Goal: Task Accomplishment & Management: Manage account settings

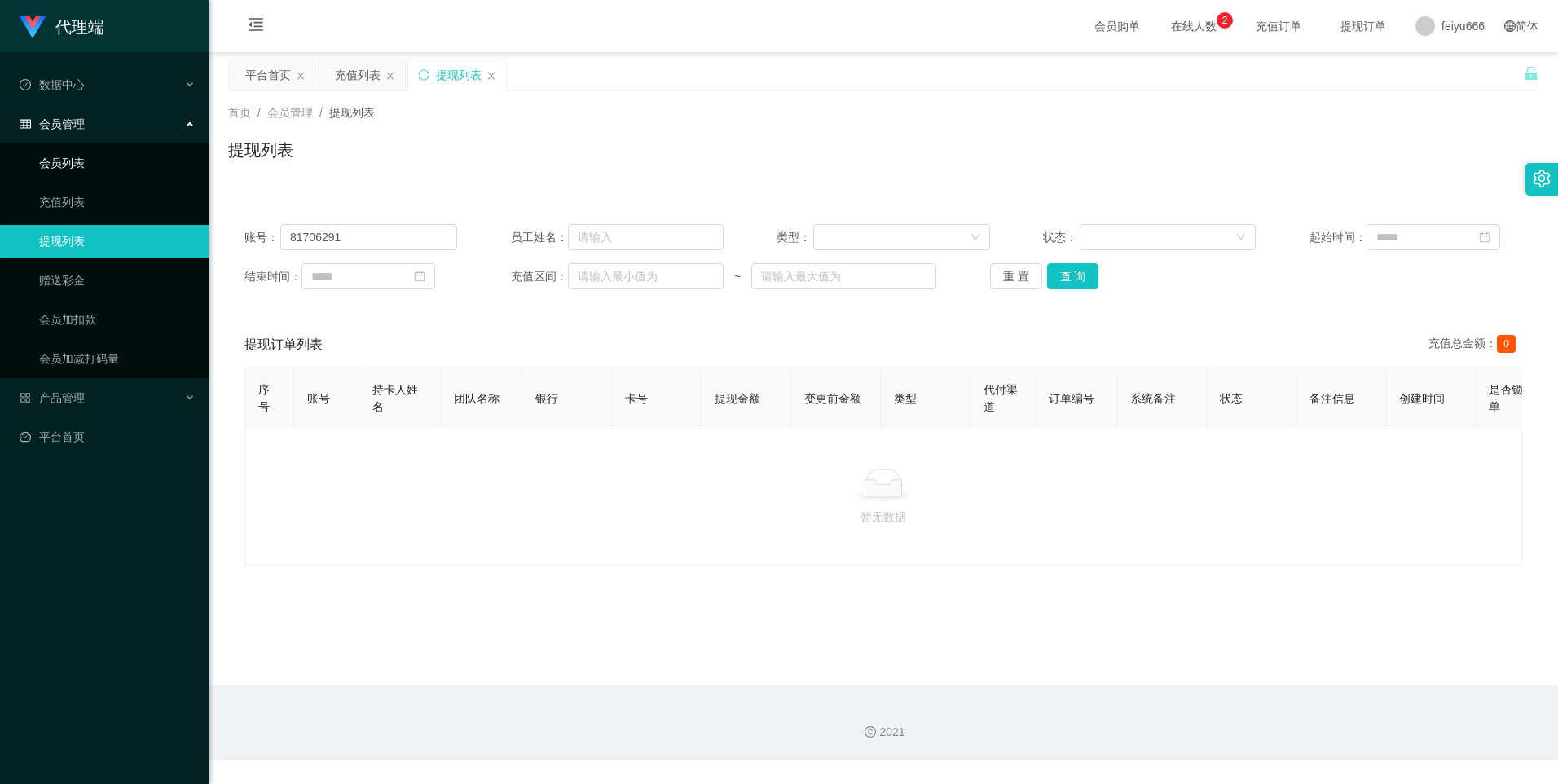
click at [106, 162] on link "会员列表" at bounding box center [117, 163] width 157 height 32
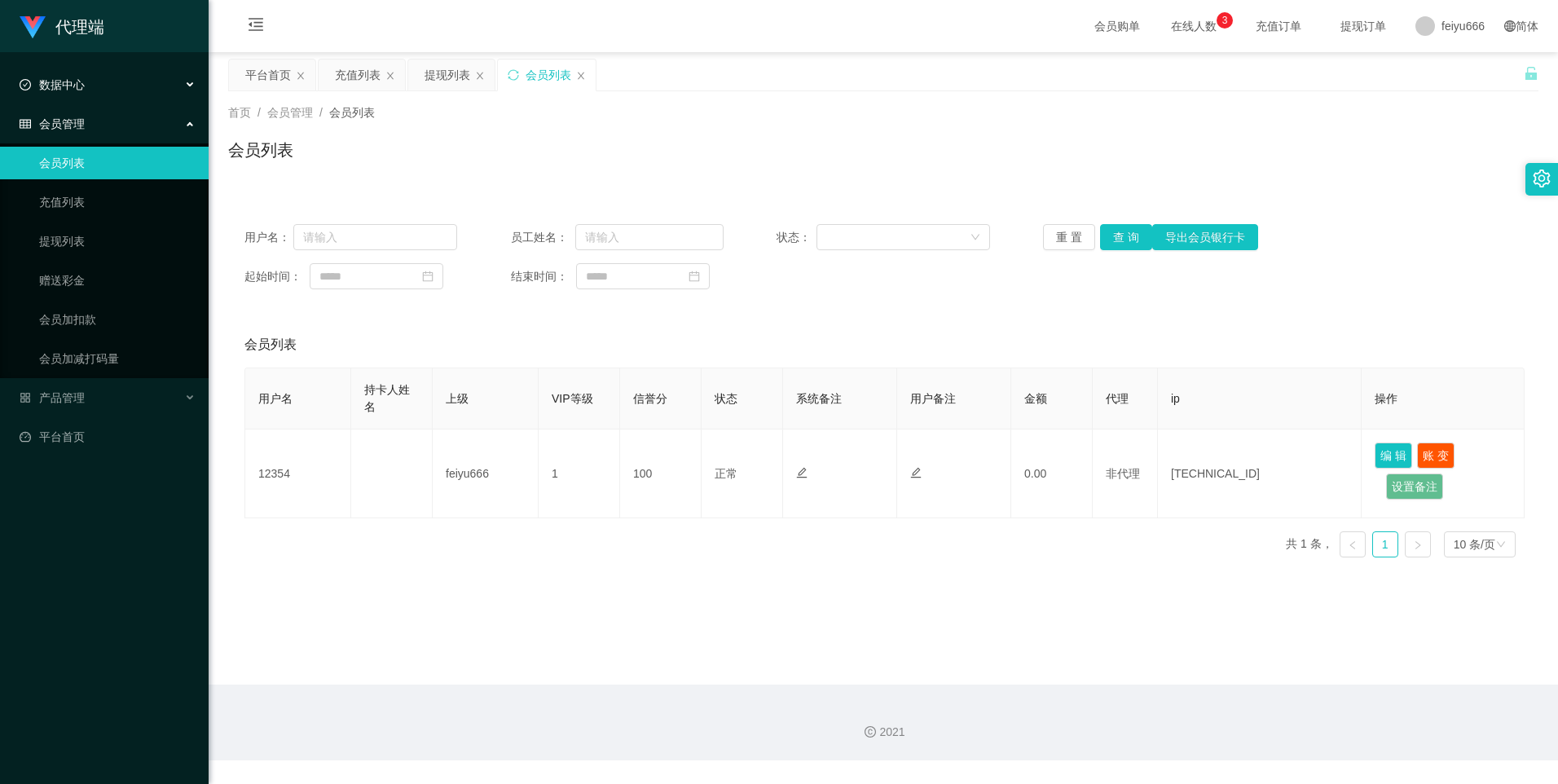
click at [188, 81] on div "数据中心" at bounding box center [104, 85] width 208 height 32
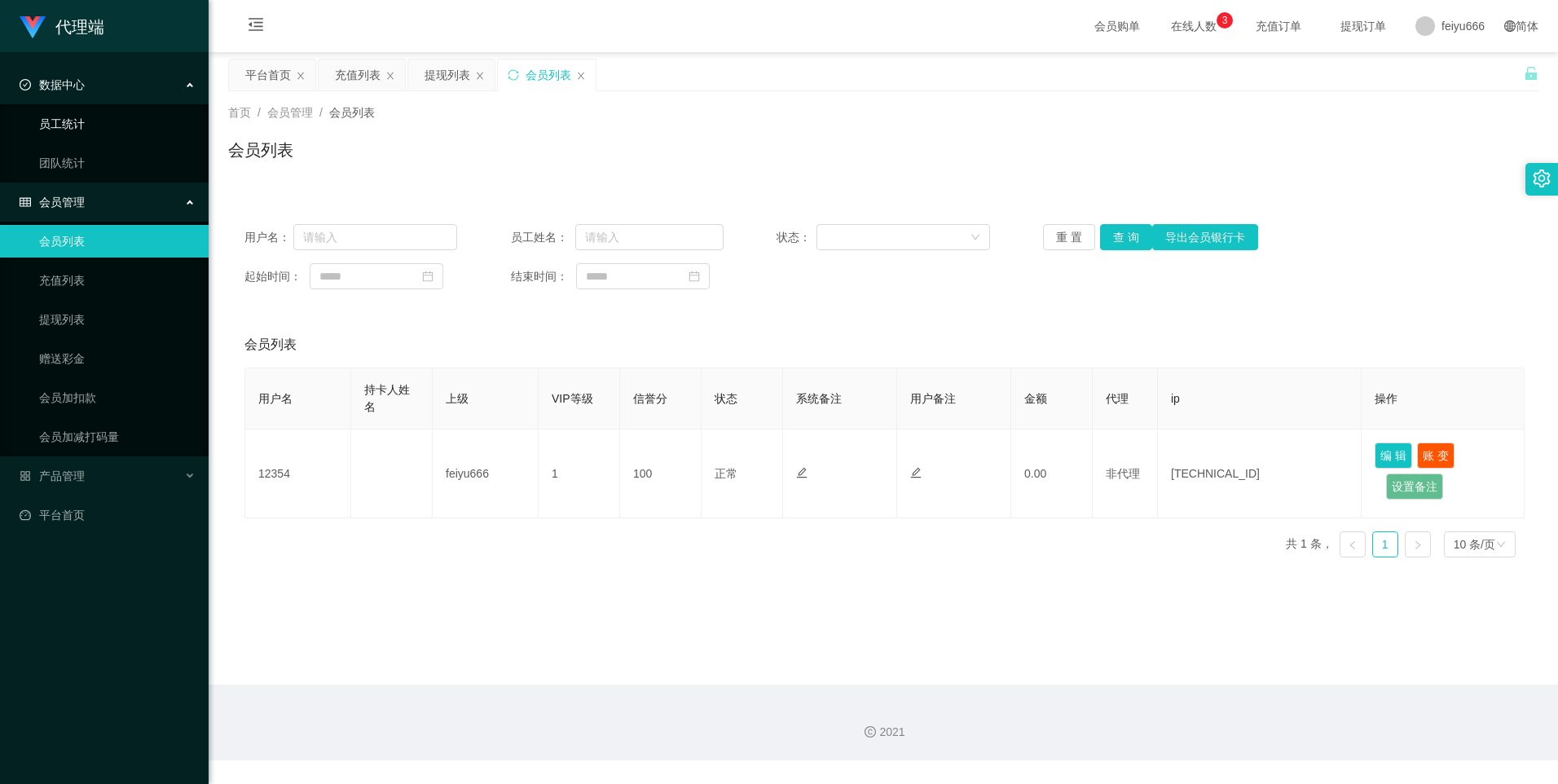
click at [164, 125] on link "员工统计" at bounding box center [117, 124] width 157 height 32
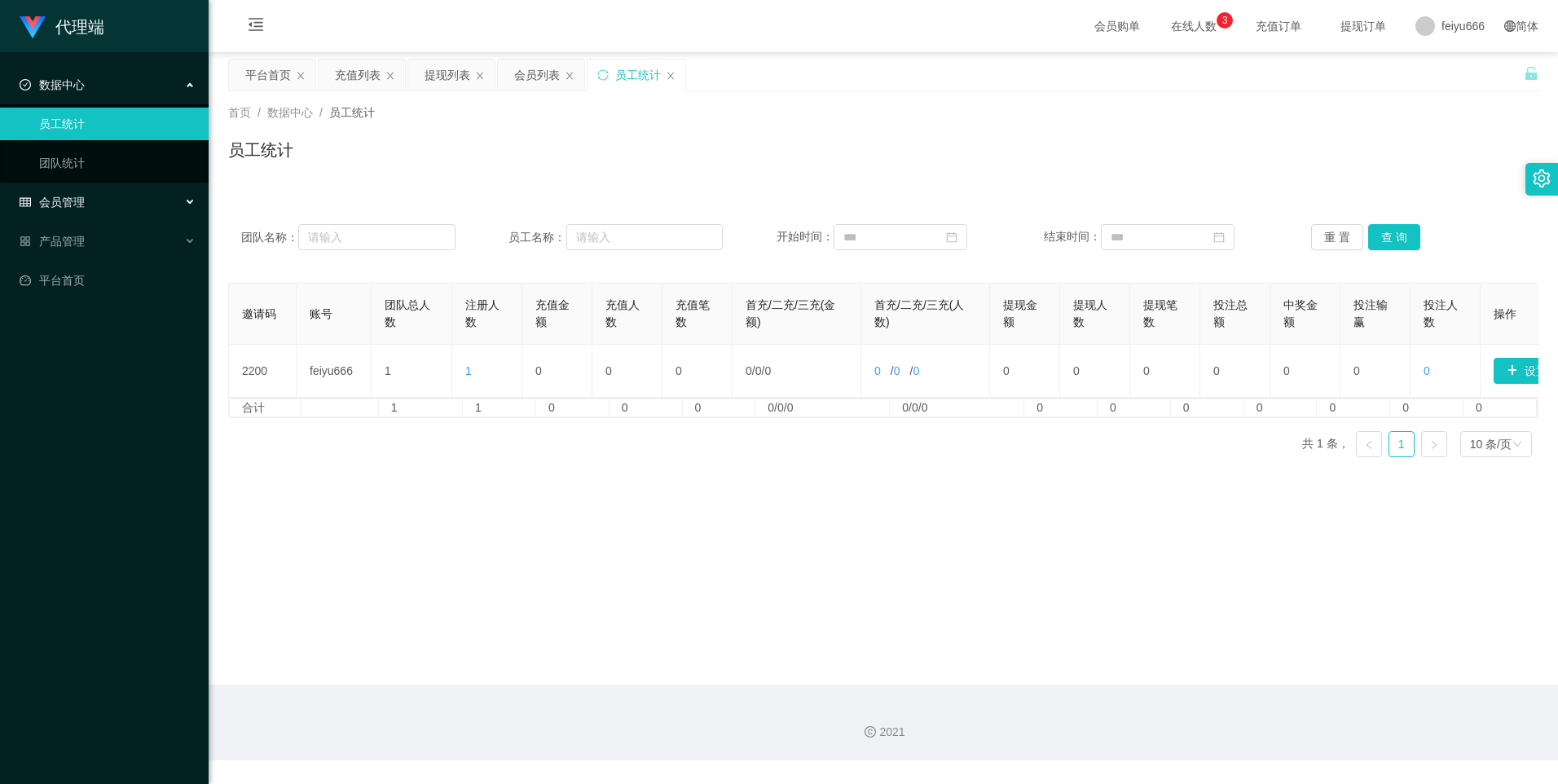
click at [187, 202] on icon at bounding box center [191, 202] width 9 height 0
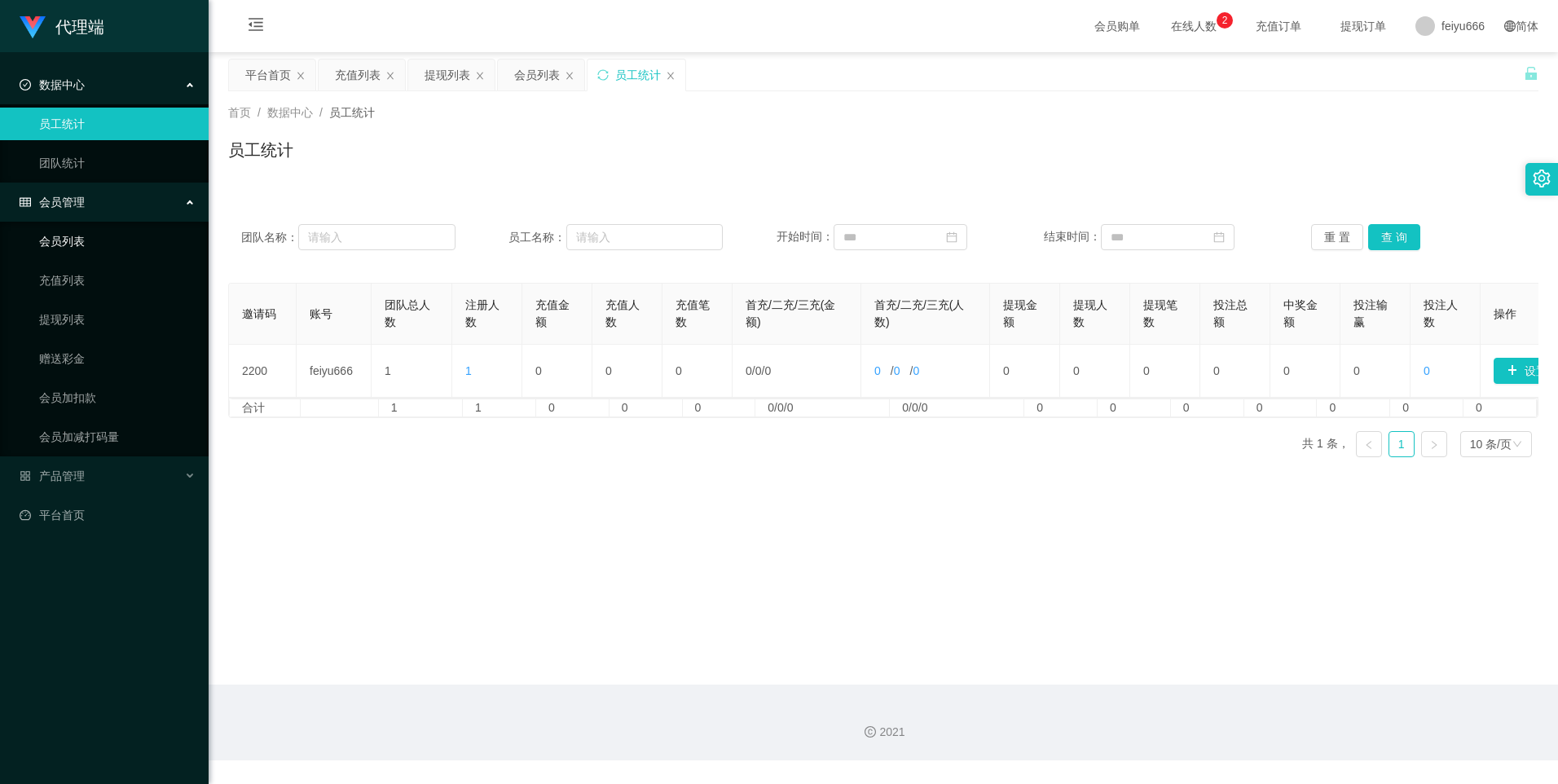
click at [157, 246] on link "会员列表" at bounding box center [117, 241] width 157 height 32
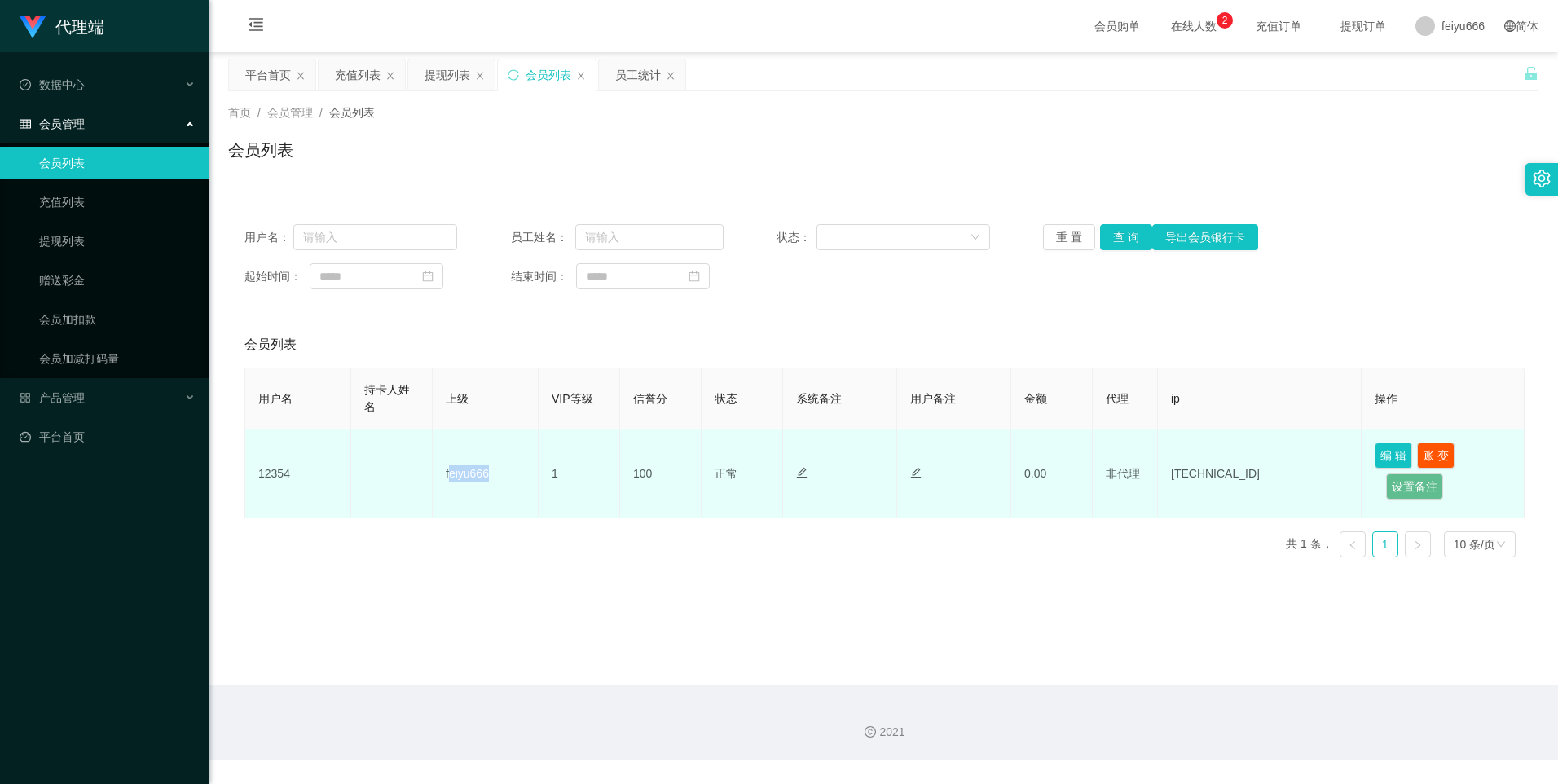
drag, startPoint x: 483, startPoint y: 478, endPoint x: 450, endPoint y: 478, distance: 33.0
click at [450, 478] on td "feiyu666" at bounding box center [485, 474] width 106 height 89
drag, startPoint x: 450, startPoint y: 478, endPoint x: 258, endPoint y: 475, distance: 192.0
click at [258, 475] on td "12354" at bounding box center [298, 474] width 106 height 89
copy td "12354"
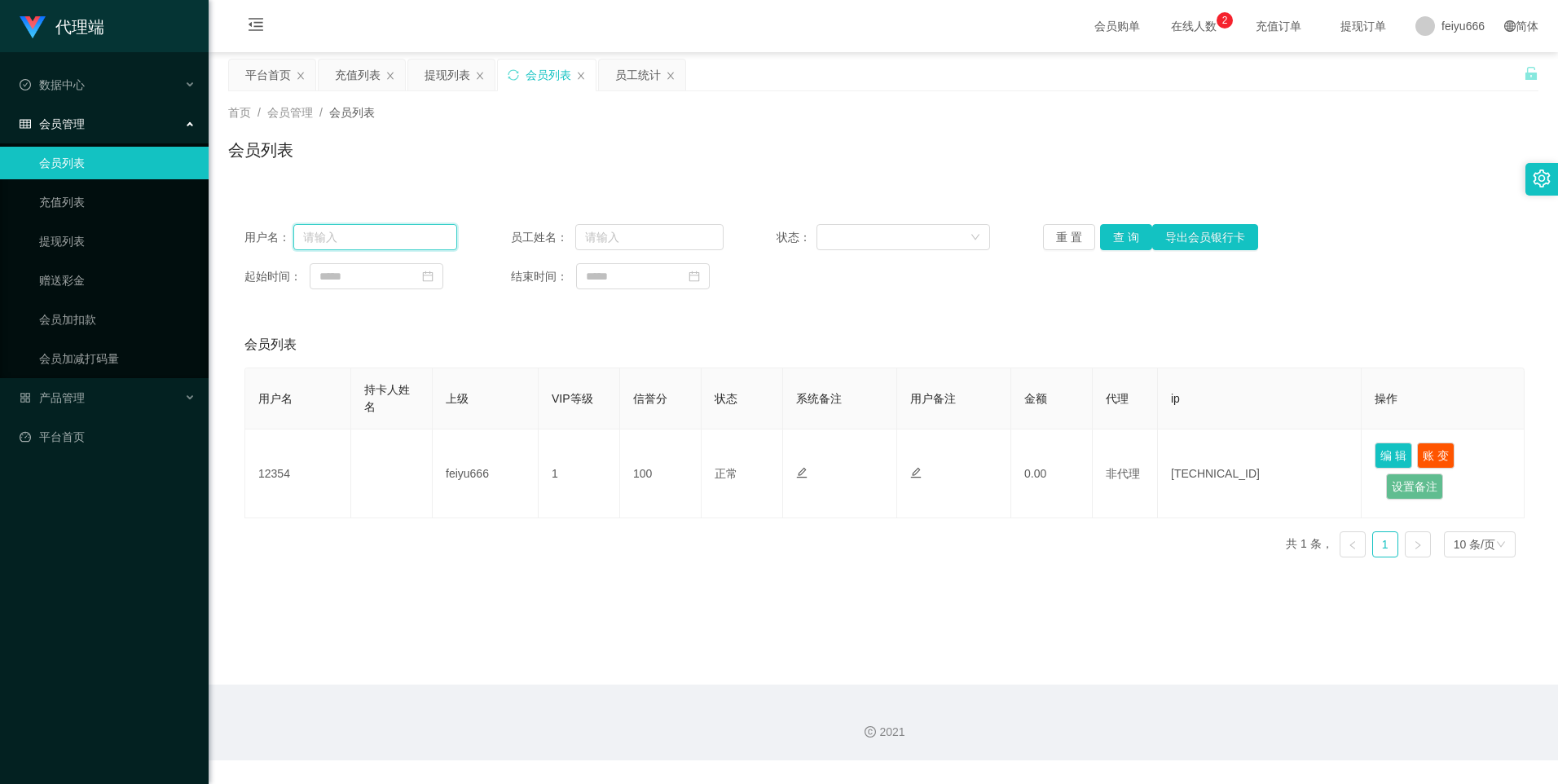
click at [358, 236] on input "text" at bounding box center [375, 237] width 164 height 26
paste input "12354"
type input "12354"
click at [1123, 242] on button "查 询" at bounding box center [1126, 237] width 53 height 26
drag, startPoint x: 364, startPoint y: 239, endPoint x: 337, endPoint y: 307, distance: 73.2
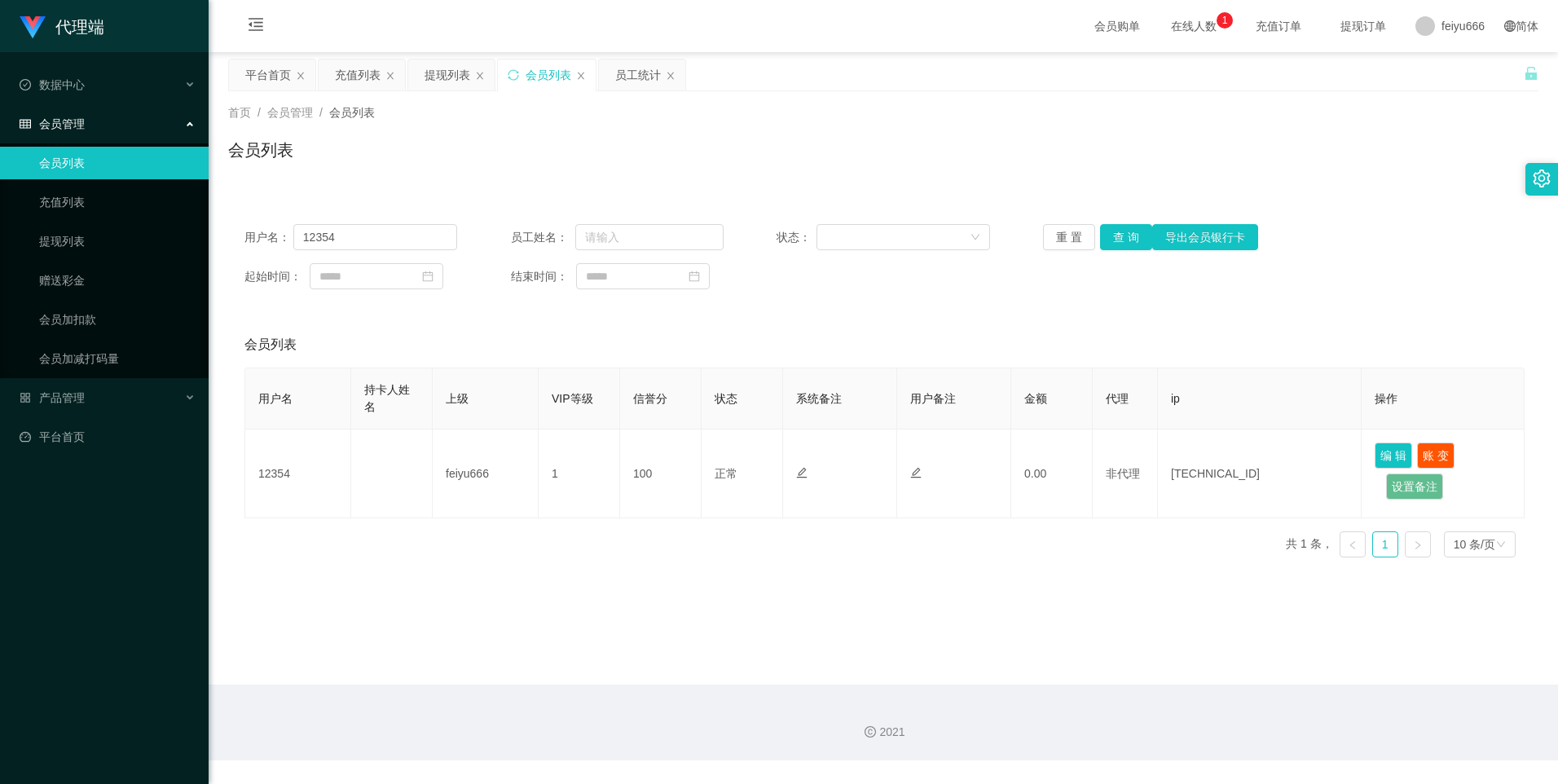
click at [337, 307] on div "用户名： 12354 员工姓名： 状态： 重 置 查 询 导出会员银行卡 起始时间： 结束时间： 会员列表 用户名 持卡人姓名 上级 VIP等级 信誉分 状态…" at bounding box center [884, 390] width 1311 height 363
click at [97, 204] on link "充值列表" at bounding box center [117, 202] width 157 height 32
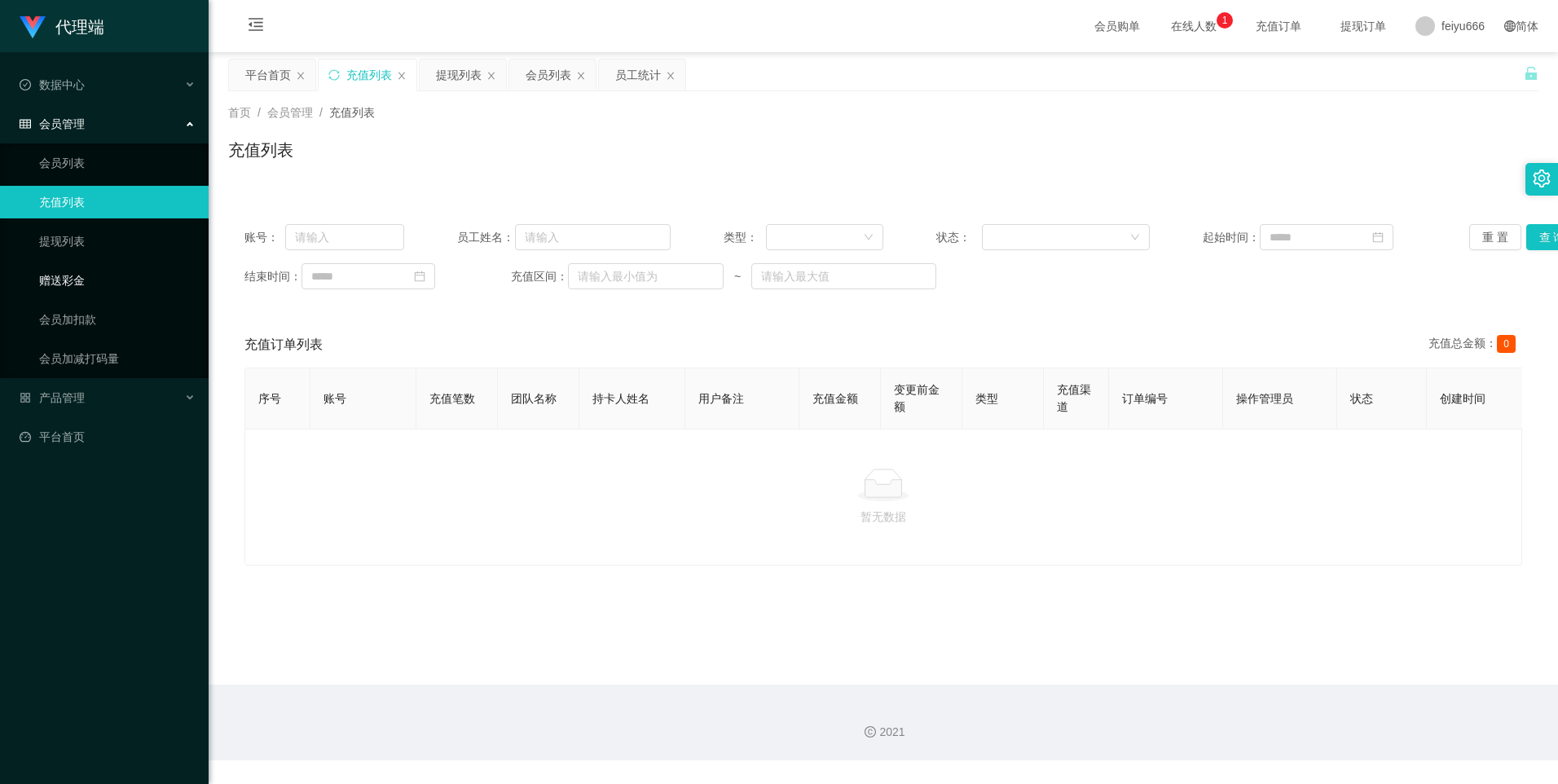
click at [105, 276] on link "赠送彩金" at bounding box center [117, 280] width 157 height 32
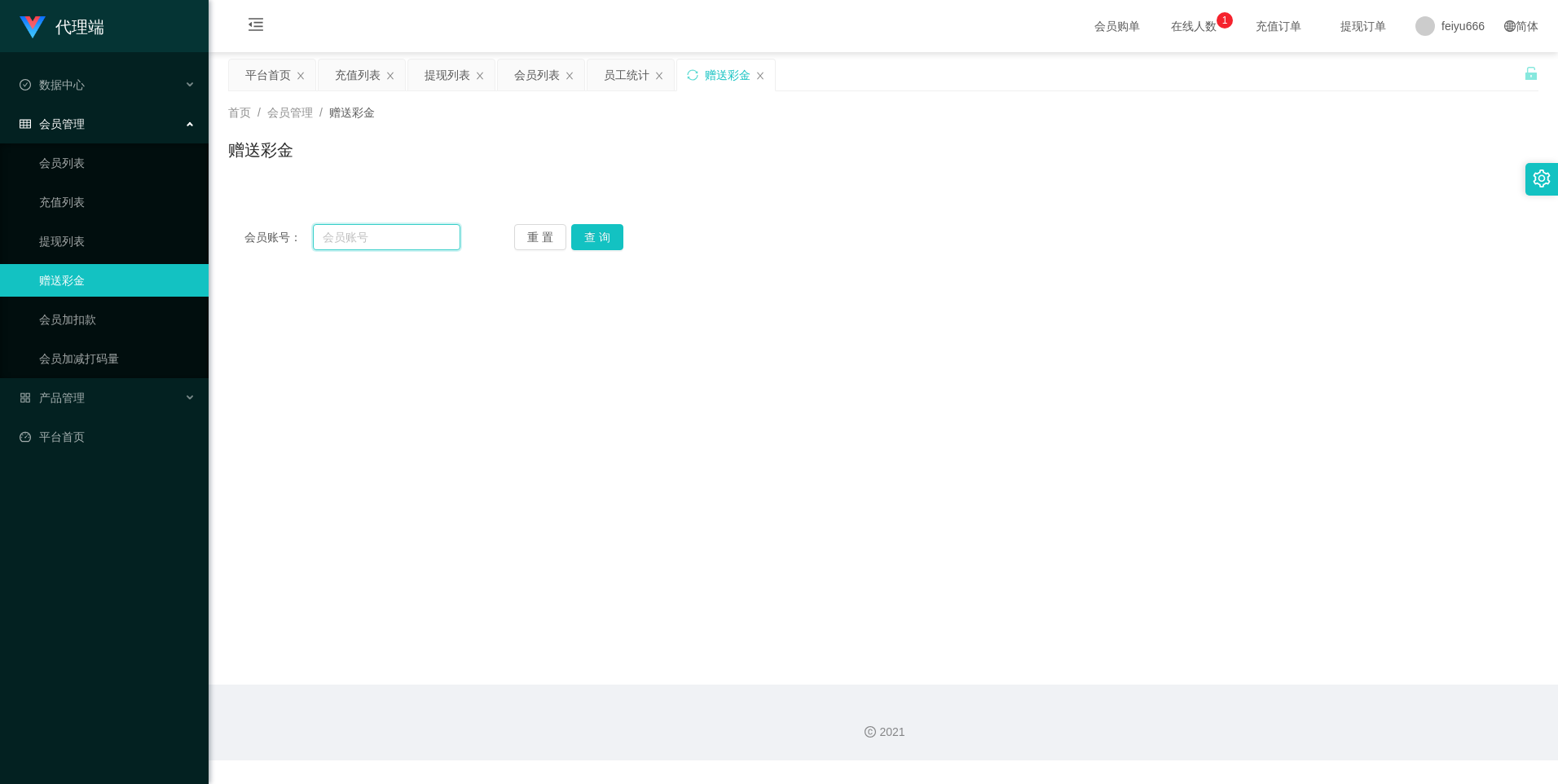
click at [357, 241] on input "text" at bounding box center [387, 237] width 147 height 26
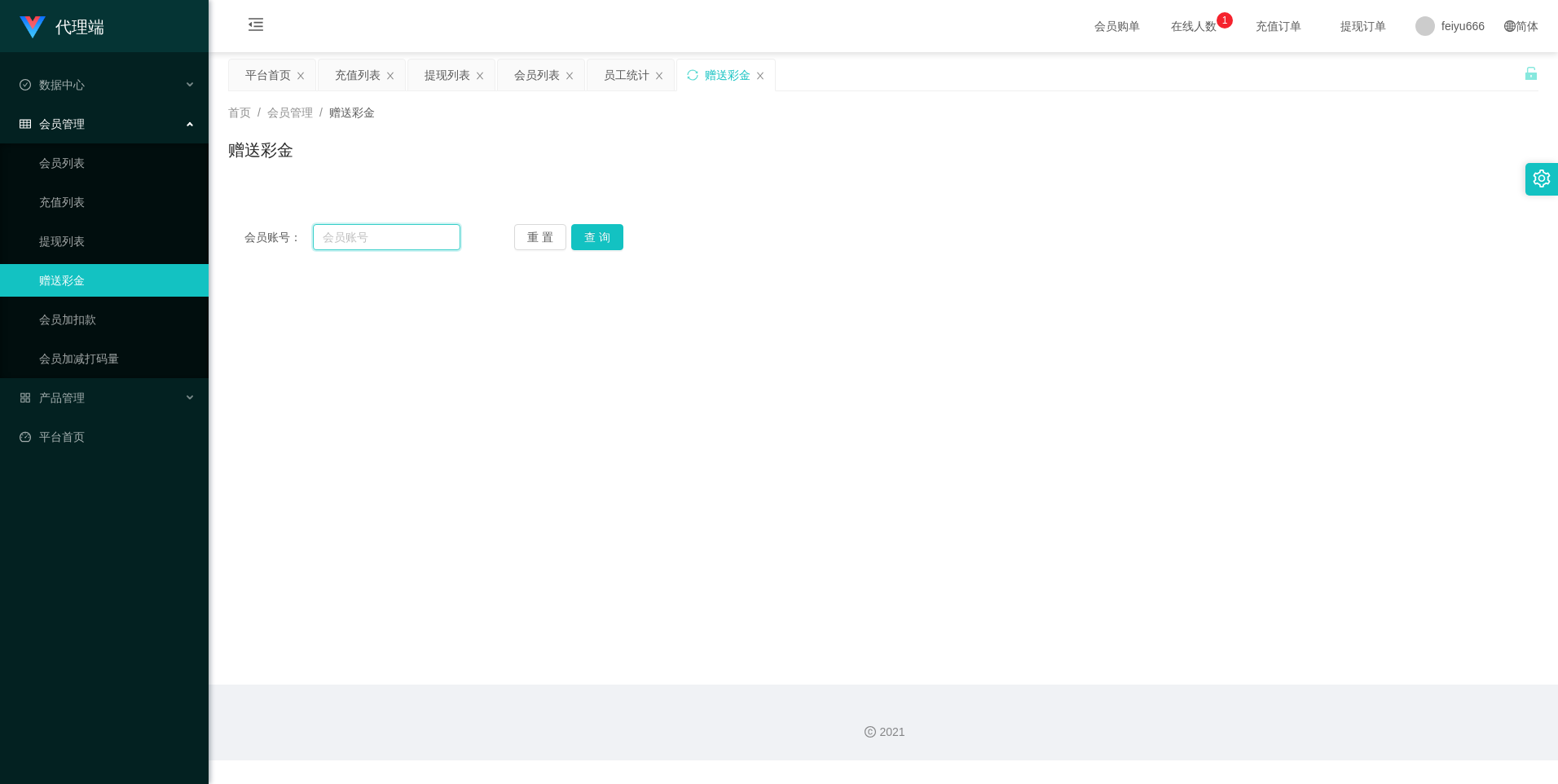
click at [357, 241] on input "text" at bounding box center [387, 237] width 147 height 26
click at [107, 163] on link "会员列表" at bounding box center [117, 163] width 157 height 32
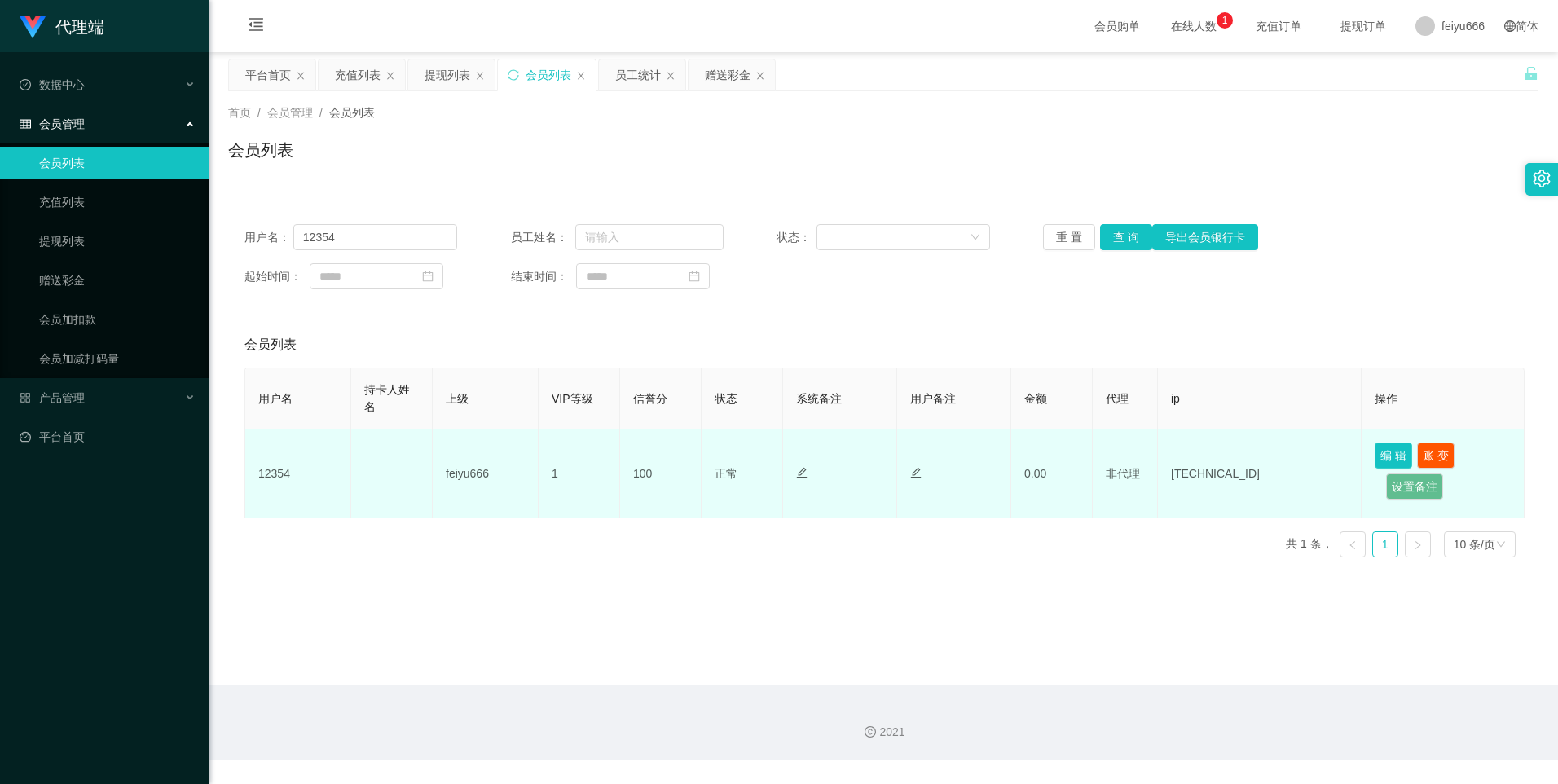
click at [1399, 453] on button "编 辑" at bounding box center [1393, 455] width 37 height 26
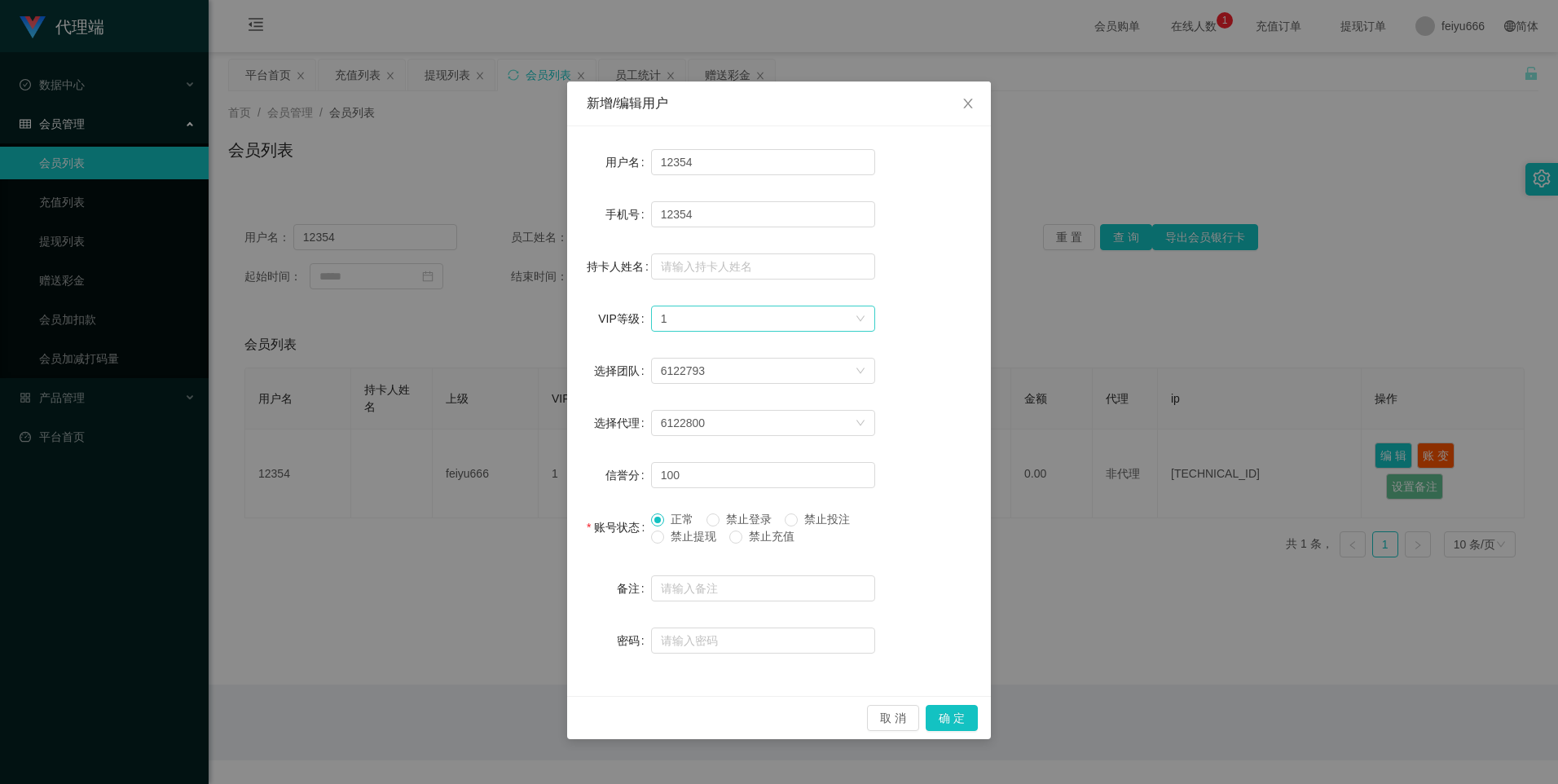
click at [861, 313] on icon "图标: down" at bounding box center [861, 318] width 10 height 10
click at [722, 446] on li "VIP6" at bounding box center [762, 443] width 224 height 26
click at [1103, 345] on div "新增/编辑用户 用户名 12354 手机号 12354 持卡人姓名 VIP等级 选择VIP等级 VIP6 选择团队 6122793 选择代理 6122800 …" at bounding box center [779, 392] width 1558 height 784
